Goal: Task Accomplishment & Management: Complete application form

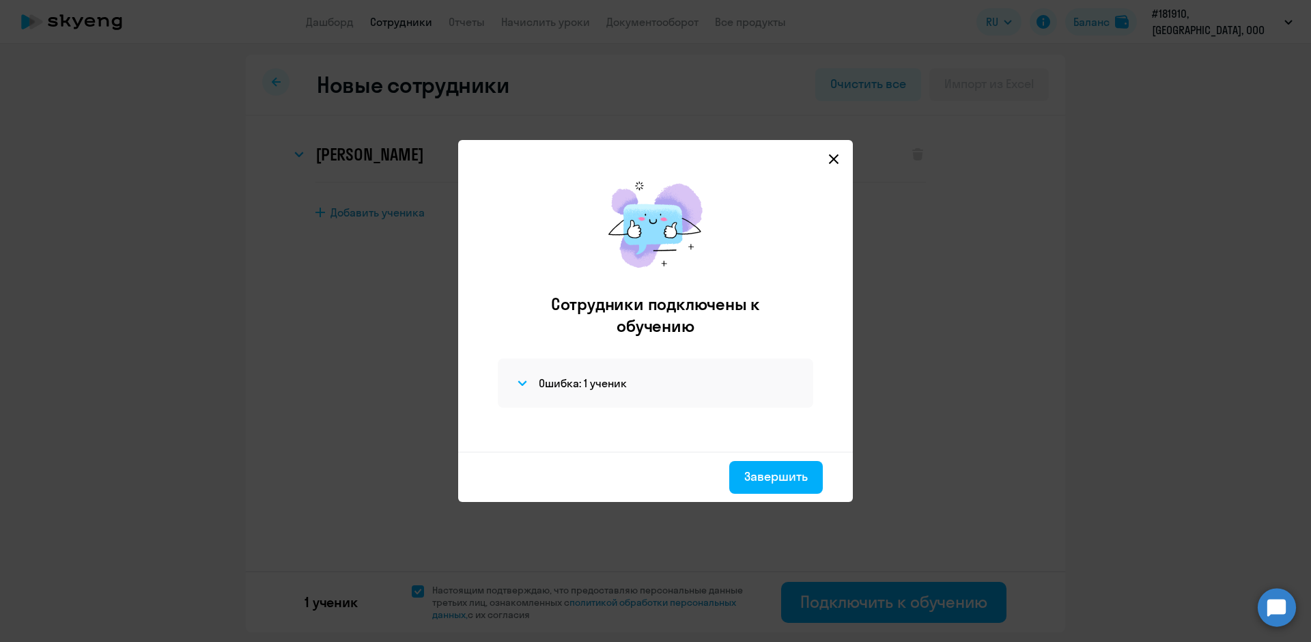
select select "english_adult_not_native_speaker"
select select "3"
click at [761, 467] on button "Завершить" at bounding box center [776, 477] width 94 height 33
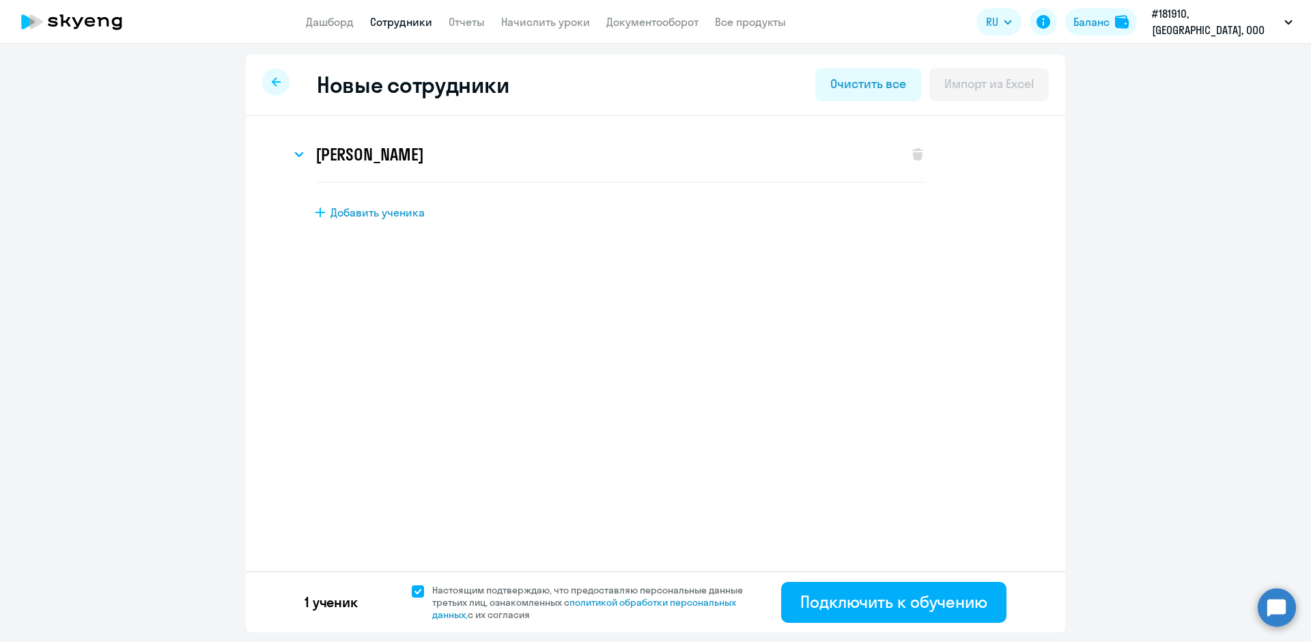
click at [323, 212] on icon at bounding box center [320, 213] width 10 height 10
select select "english_adult_not_native_speaker"
select select "3"
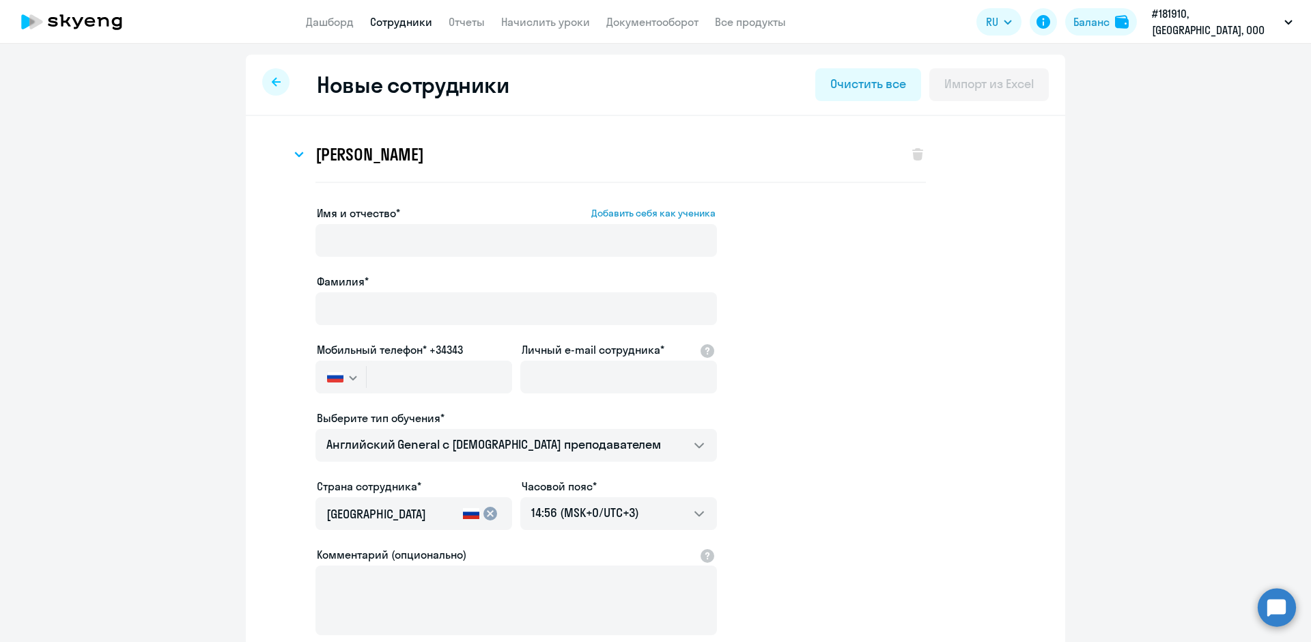
click at [403, 26] on link "Сотрудники" at bounding box center [401, 22] width 62 height 14
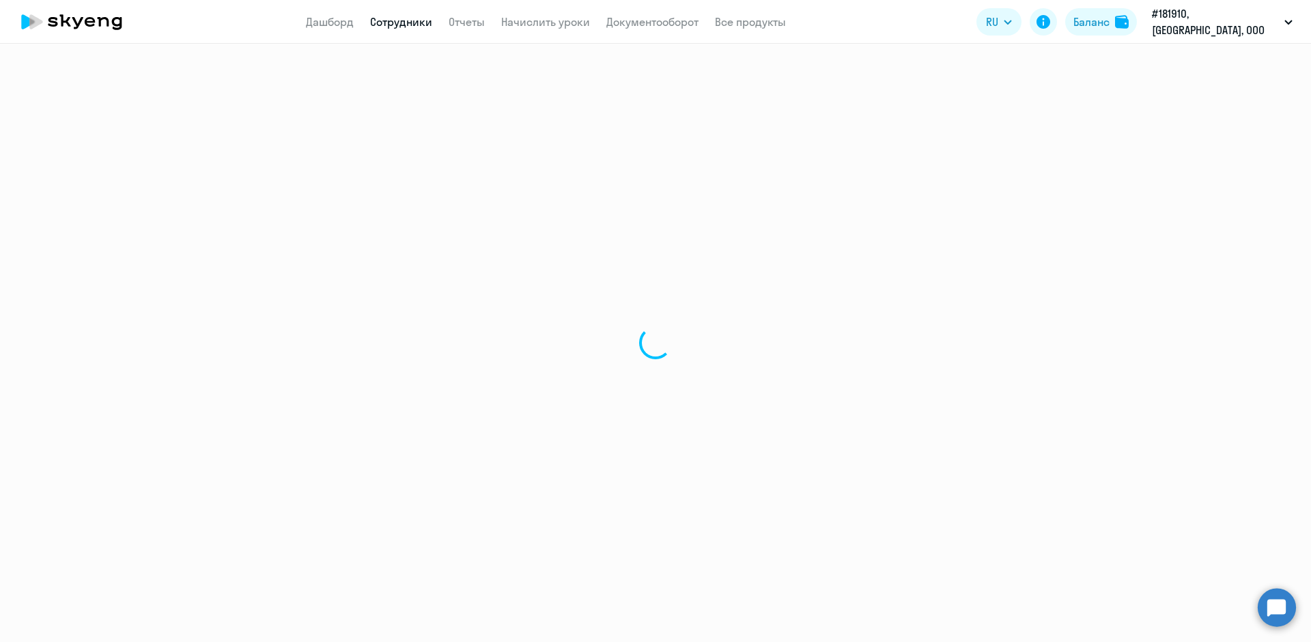
select select "30"
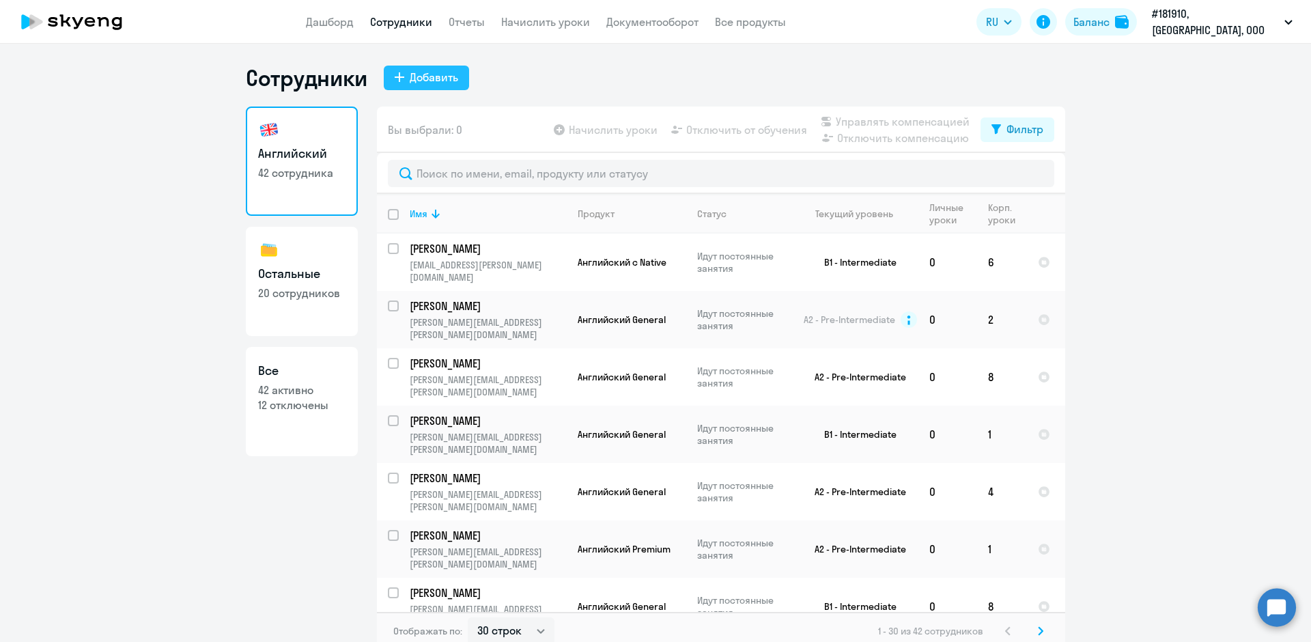
click at [395, 73] on icon at bounding box center [400, 77] width 10 height 10
select select "english_adult_not_native_speaker"
select select "3"
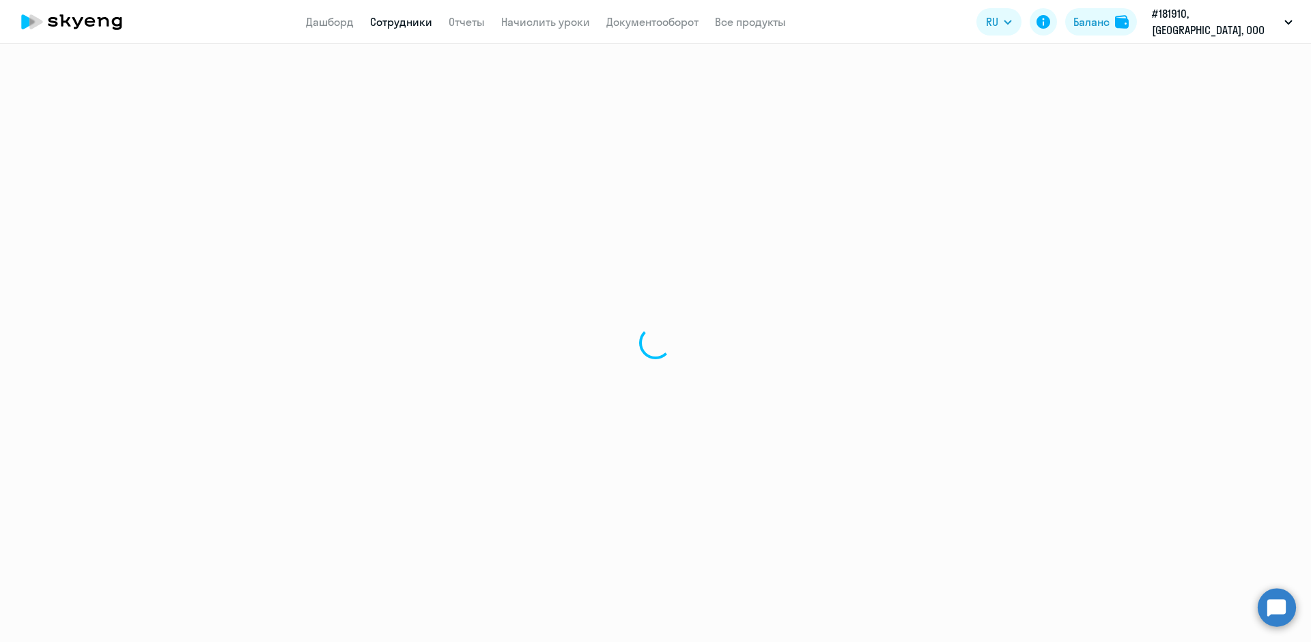
select select "30"
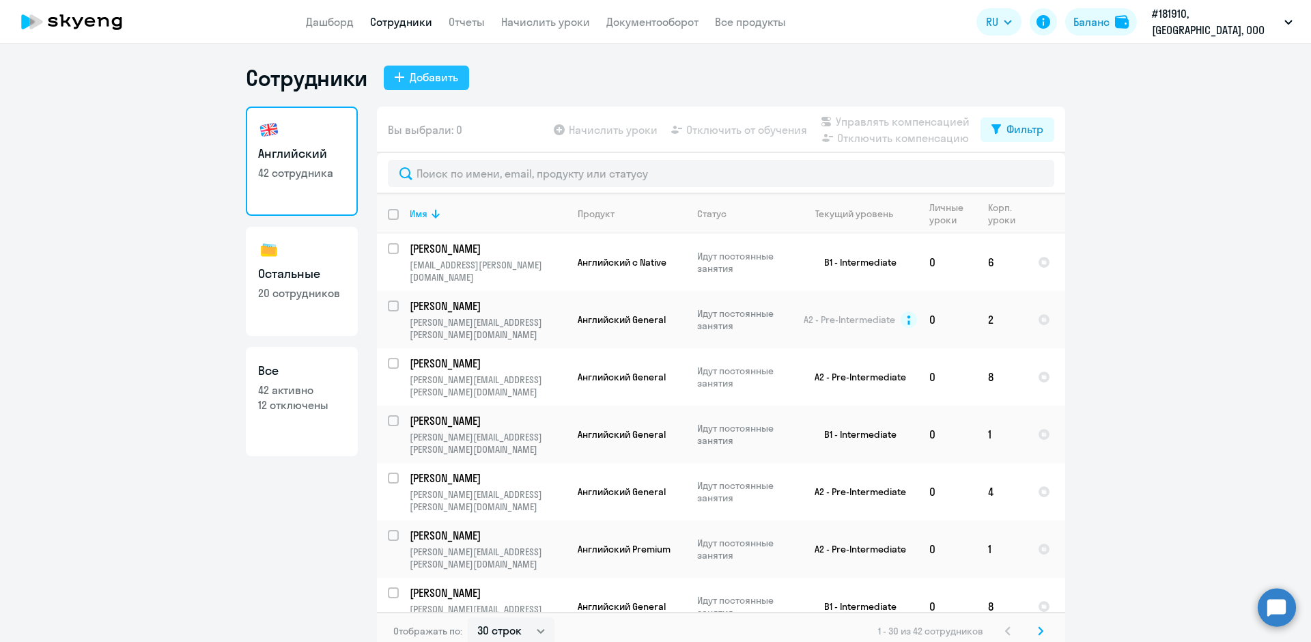
click at [395, 76] on icon at bounding box center [400, 77] width 10 height 10
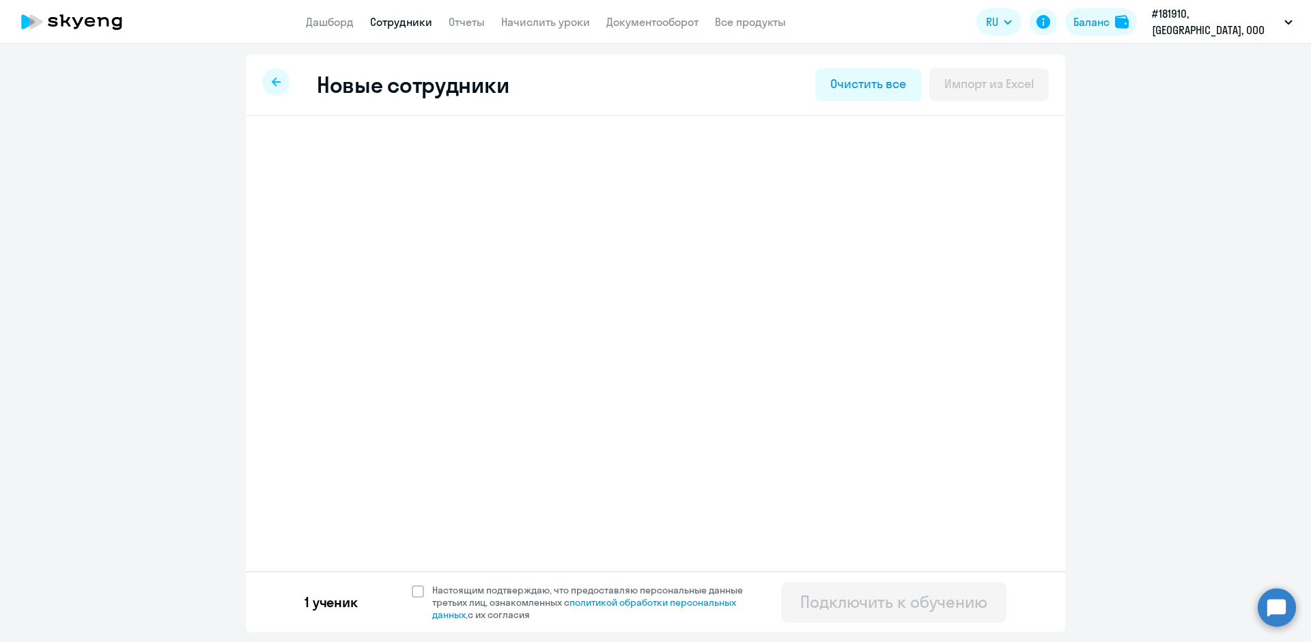
select select "english_adult_not_native_speaker"
select select "3"
click at [320, 213] on icon at bounding box center [320, 213] width 10 height 10
select select "english_adult_not_native_speaker"
select select "3"
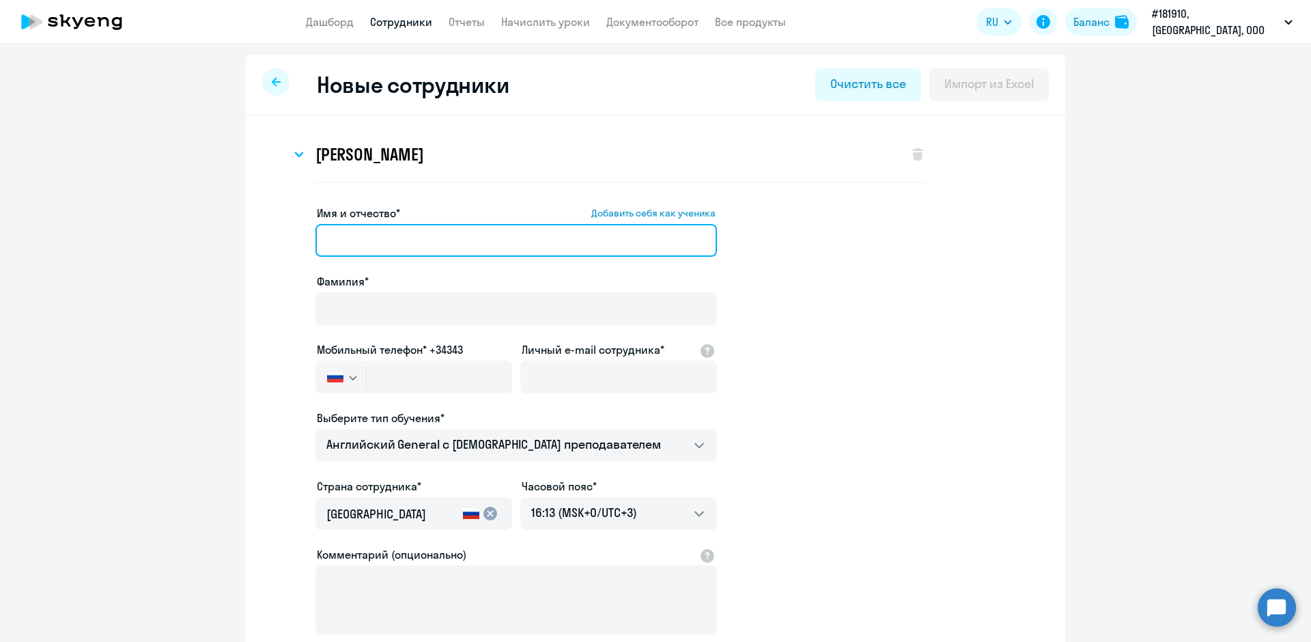
click at [319, 240] on input "Имя и отчество* Добавить себя как ученика" at bounding box center [516, 240] width 402 height 33
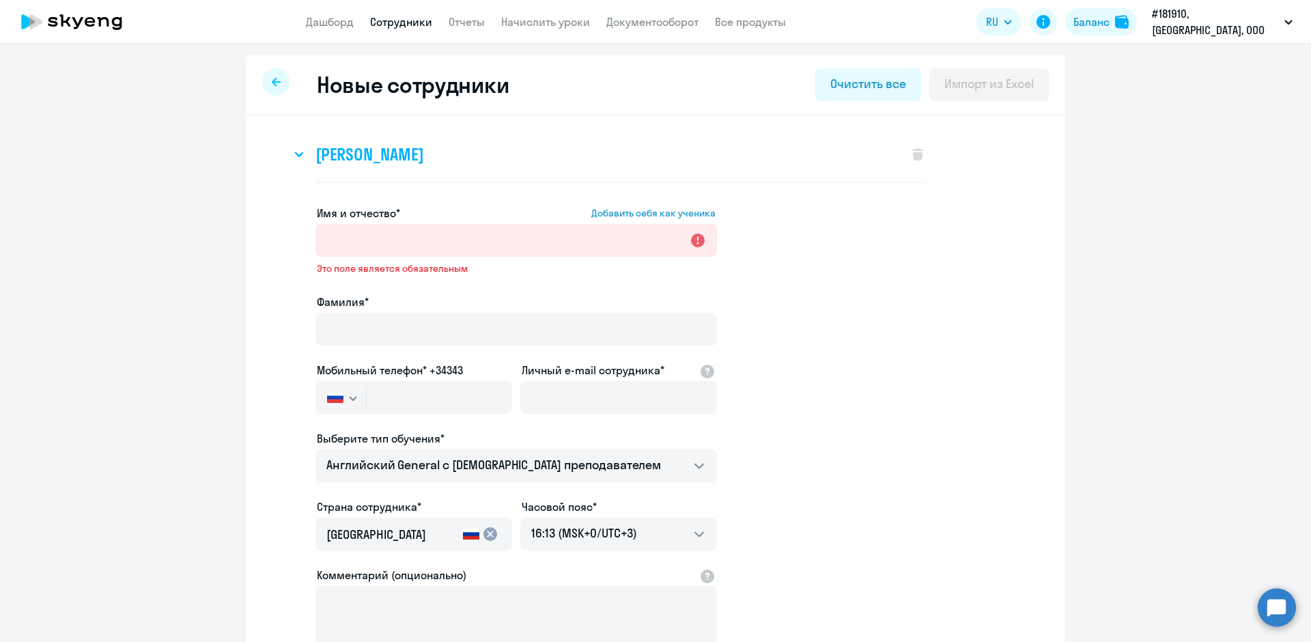
click at [295, 151] on svg-icon at bounding box center [299, 154] width 16 height 16
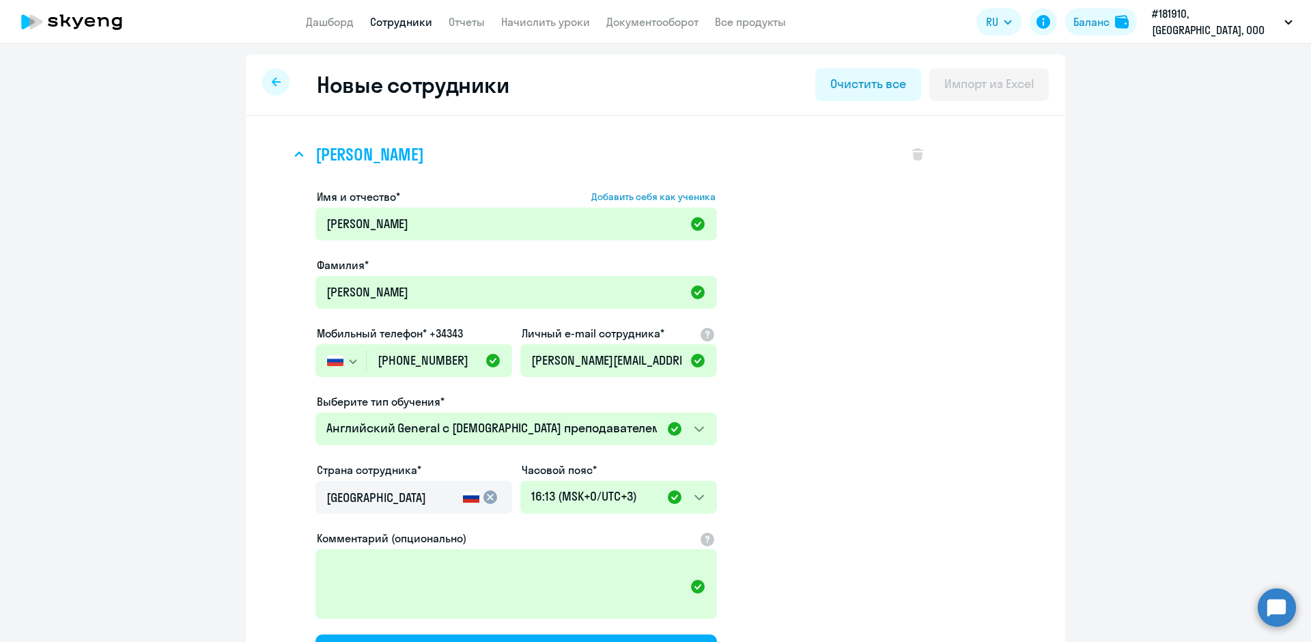
click at [295, 159] on svg-icon at bounding box center [299, 154] width 16 height 16
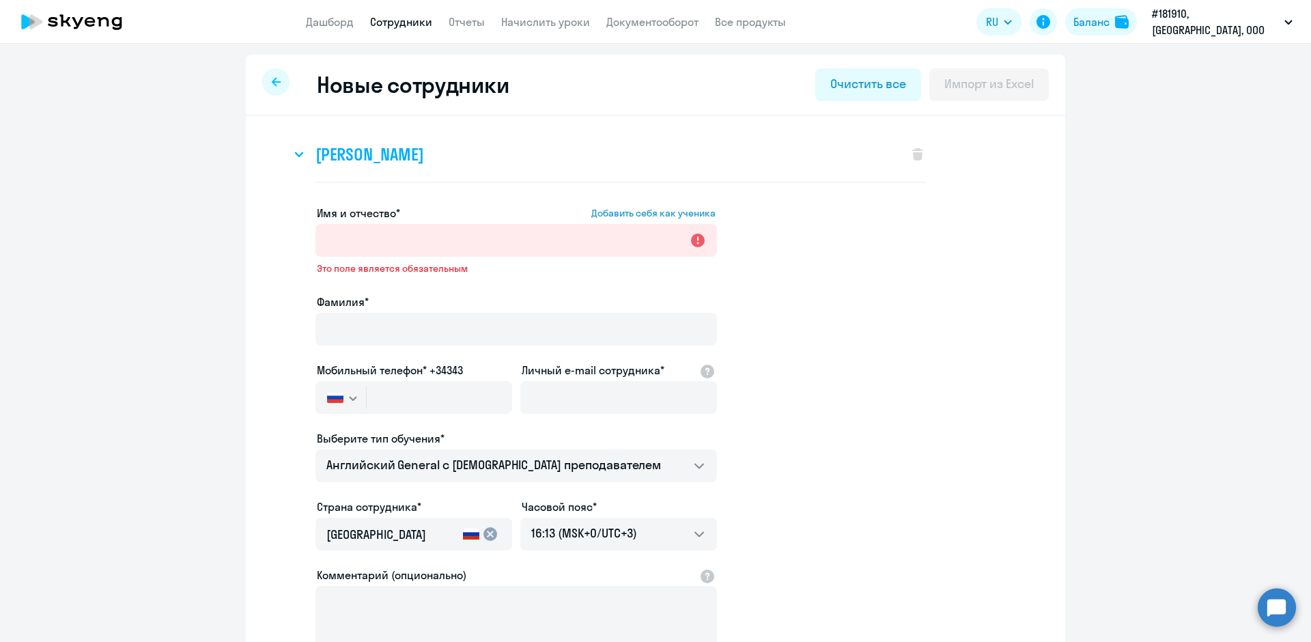
click at [295, 159] on svg-icon at bounding box center [299, 154] width 16 height 16
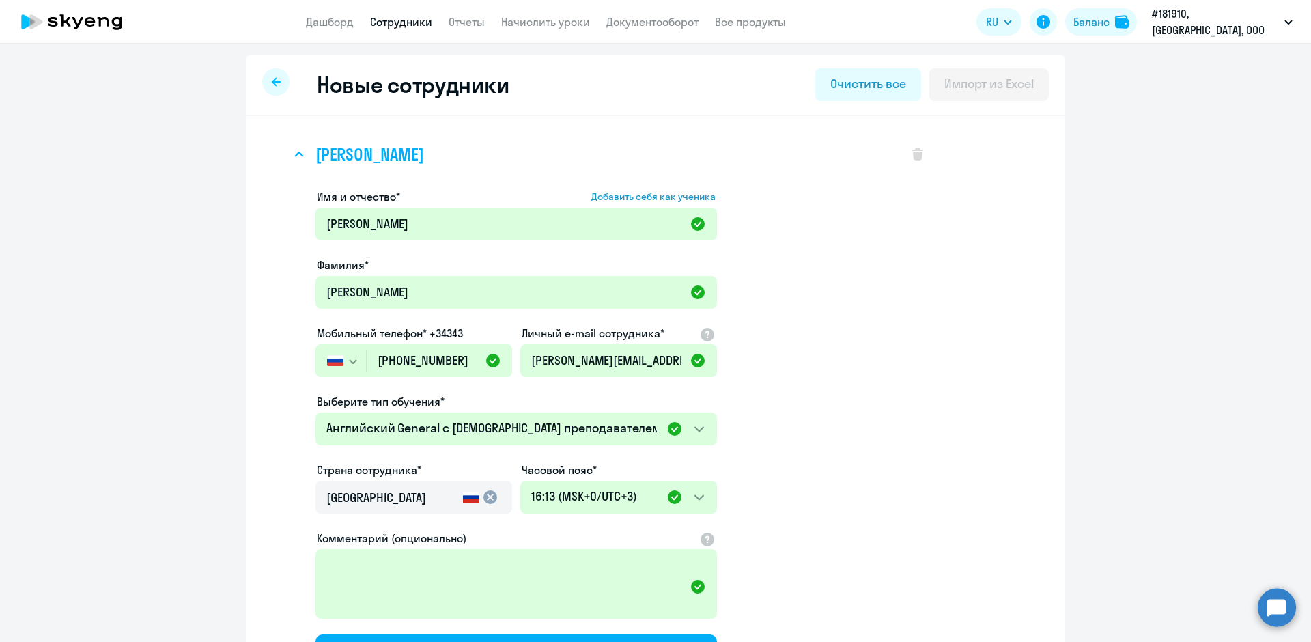
click at [291, 142] on div "[PERSON_NAME]" at bounding box center [593, 154] width 604 height 55
